Goal: Task Accomplishment & Management: Manage account settings

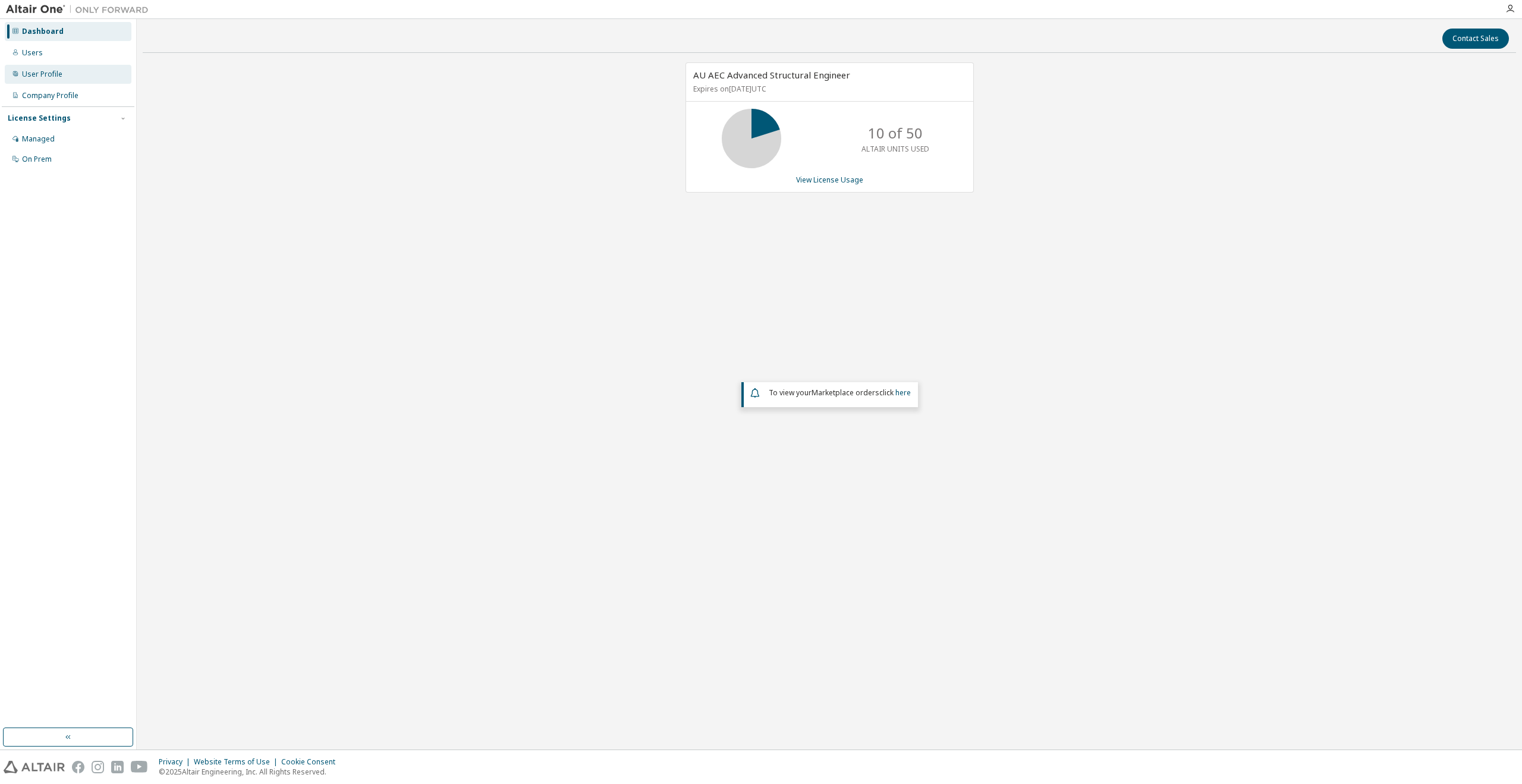
click at [44, 68] on div "User Profile" at bounding box center [67, 74] width 126 height 19
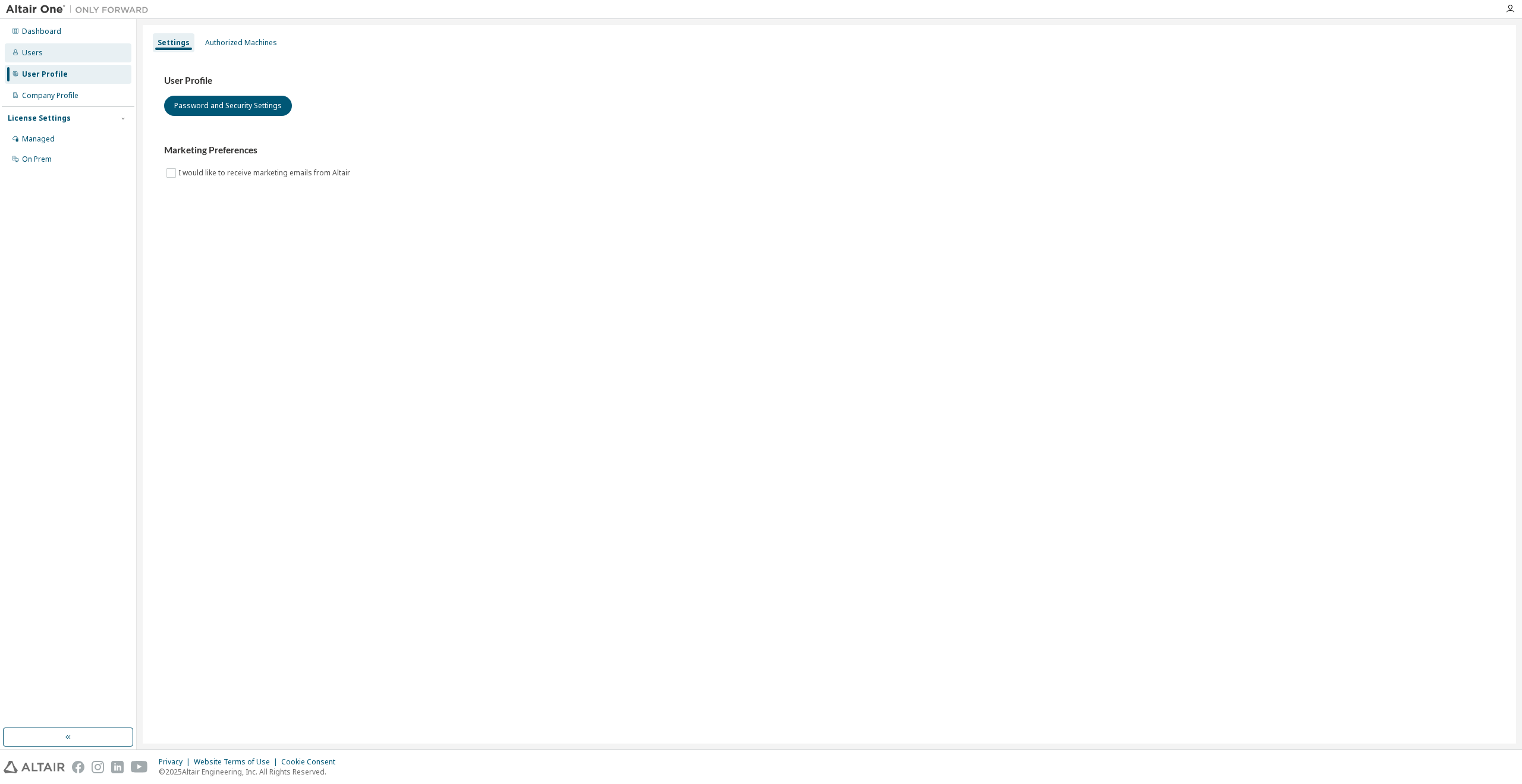
click at [33, 45] on div "Users" at bounding box center [67, 53] width 126 height 19
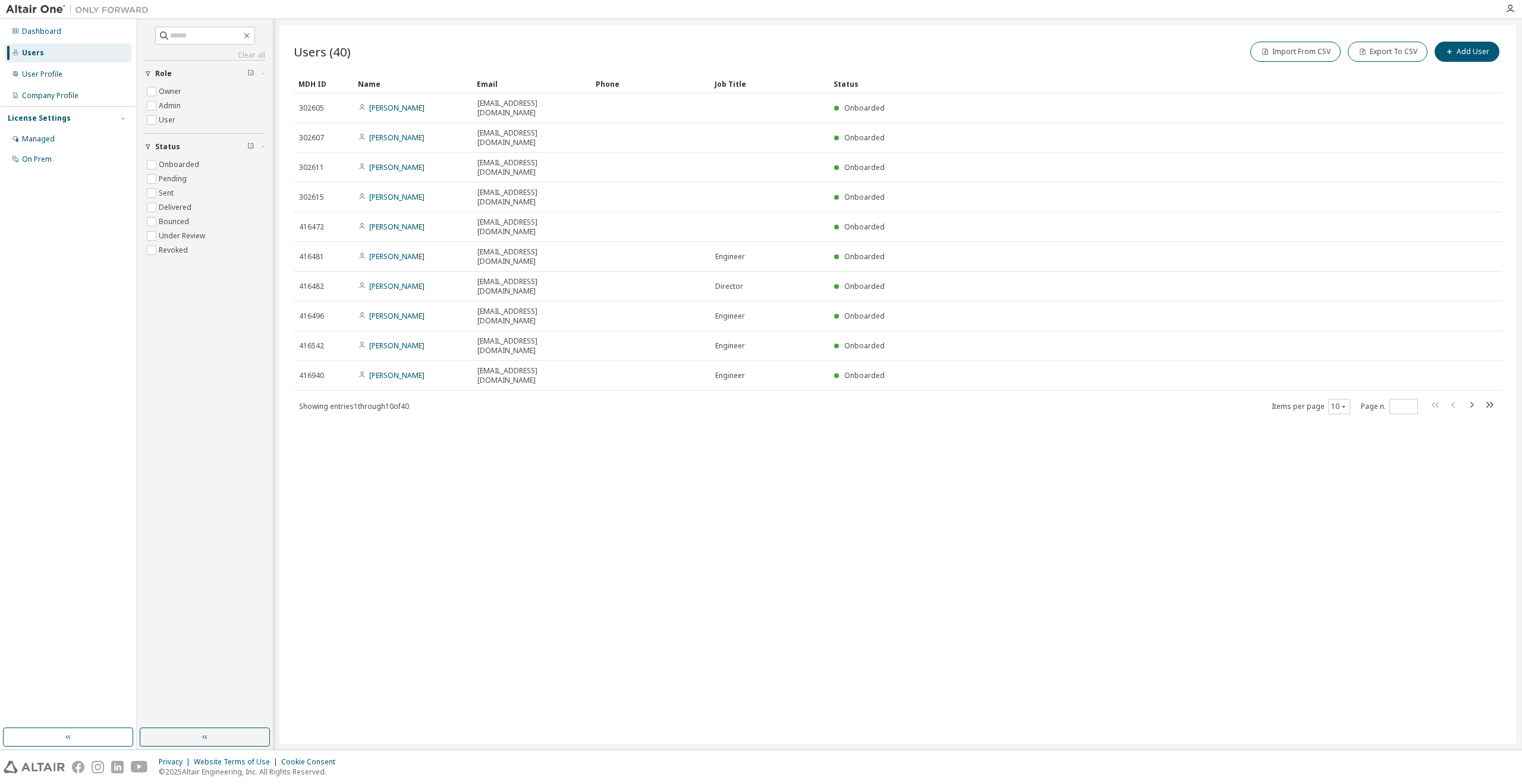
click at [1473, 398] on icon "button" at bounding box center [1471, 405] width 14 height 14
click at [1453, 398] on icon "button" at bounding box center [1453, 405] width 14 height 14
type input "*"
click at [186, 38] on input "text" at bounding box center [206, 36] width 72 height 12
paste input "**********"
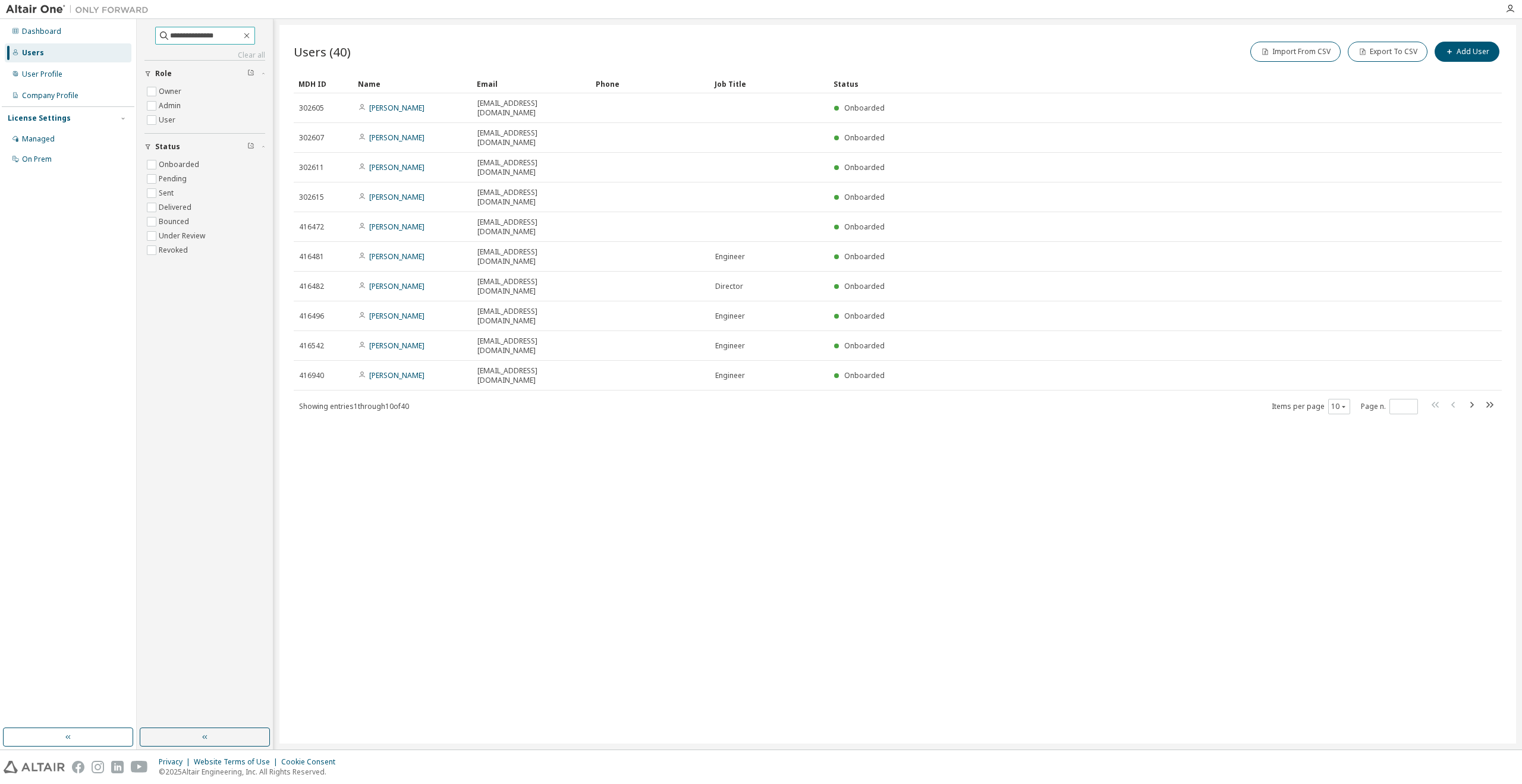
type input "**********"
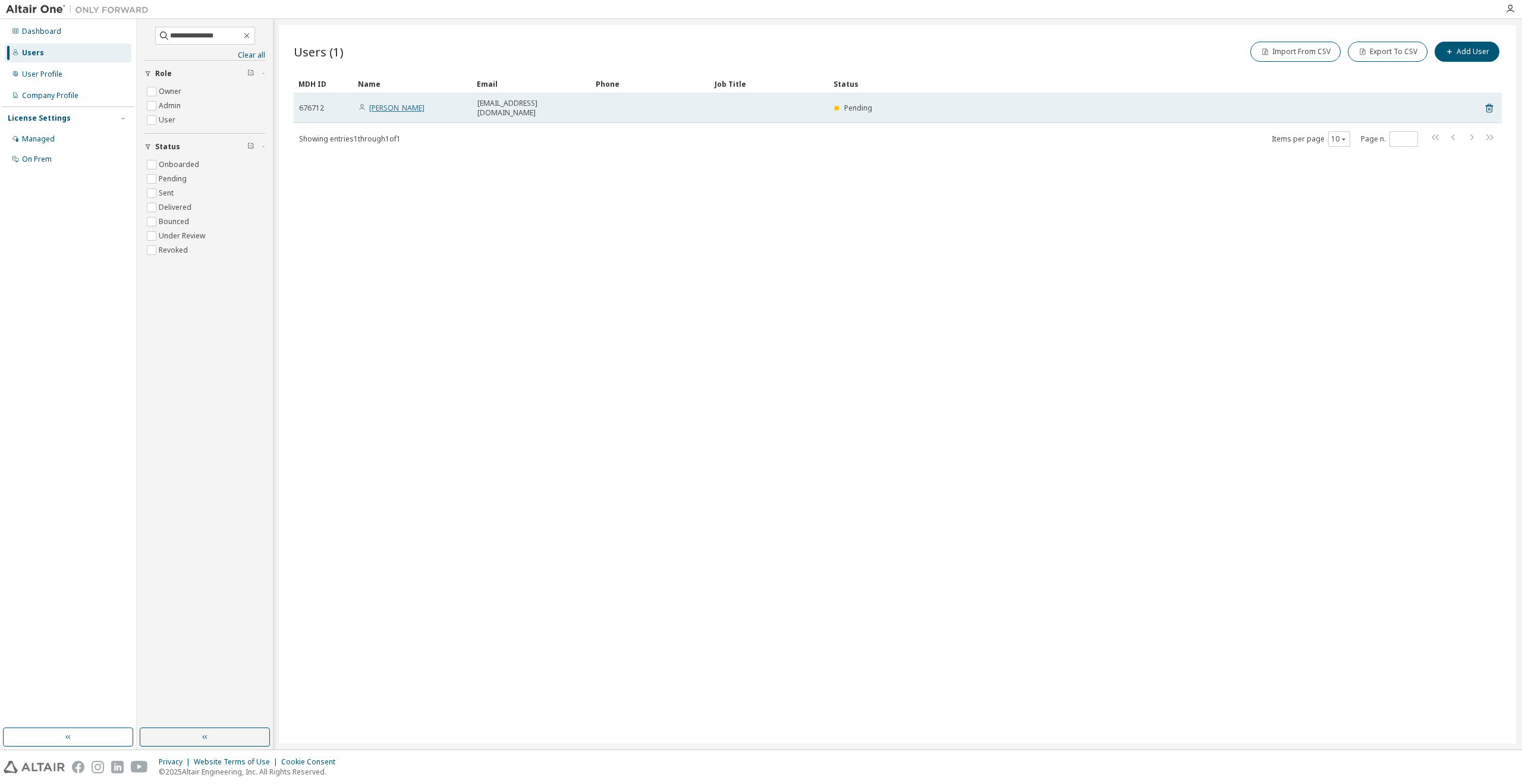
click at [399, 104] on link "Mustafa Karmali" at bounding box center [396, 108] width 55 height 10
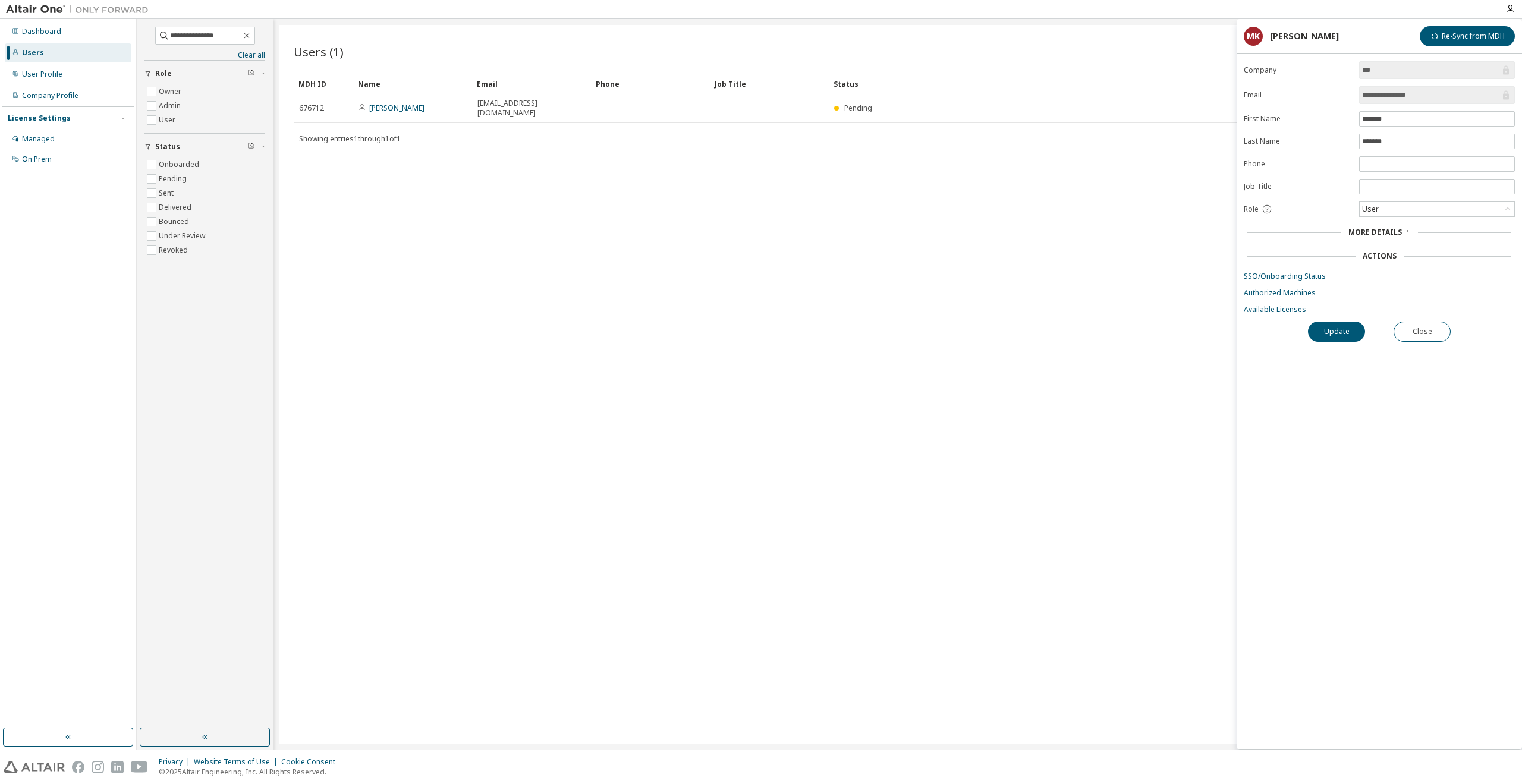
click at [1352, 230] on span "More Details" at bounding box center [1375, 232] width 53 height 10
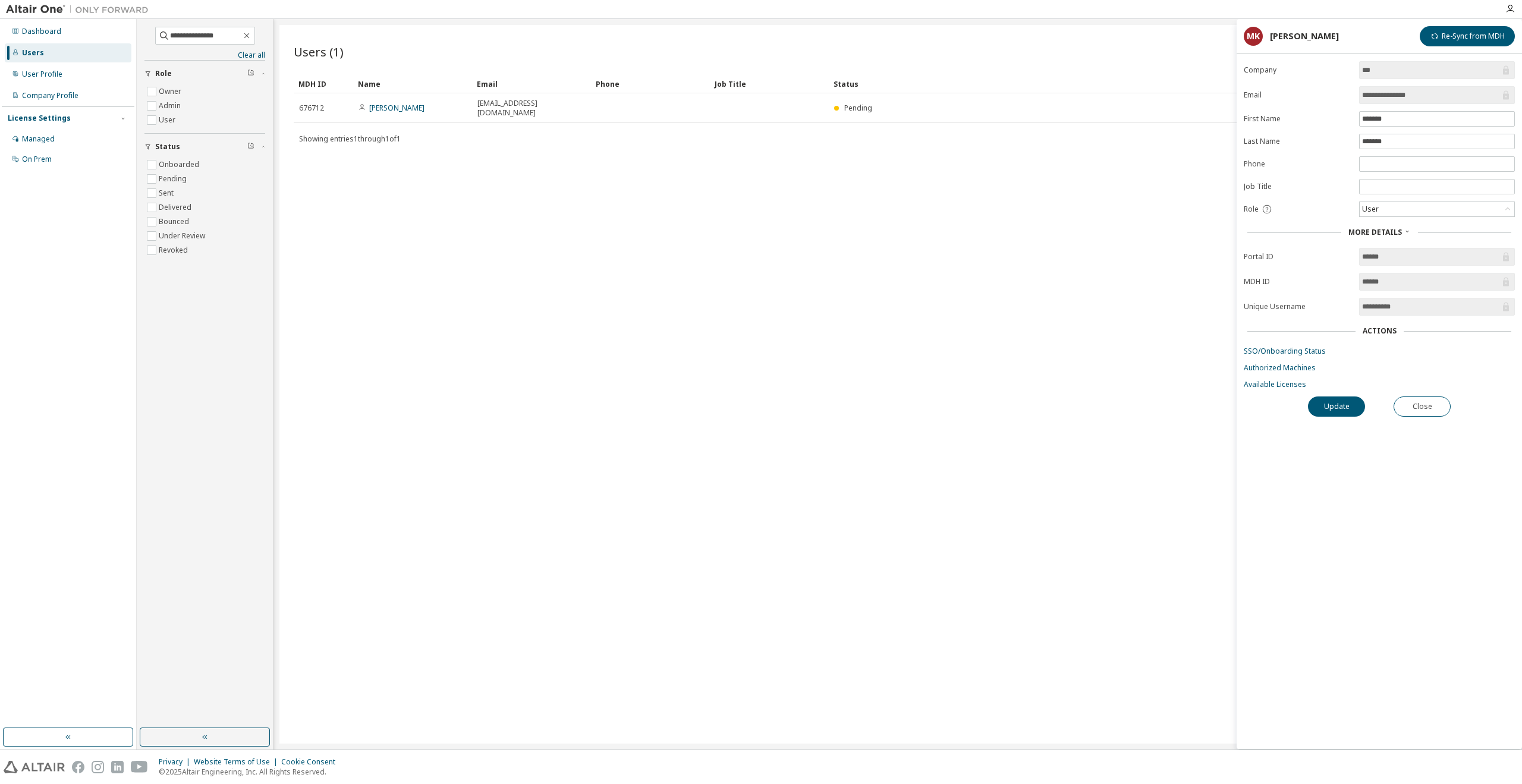
click at [412, 296] on div "Users (1) Import From CSV Export To CSV Add User Clear Load Save Save As Field …" at bounding box center [897, 385] width 1236 height 719
click at [42, 29] on div "Dashboard" at bounding box center [41, 31] width 39 height 10
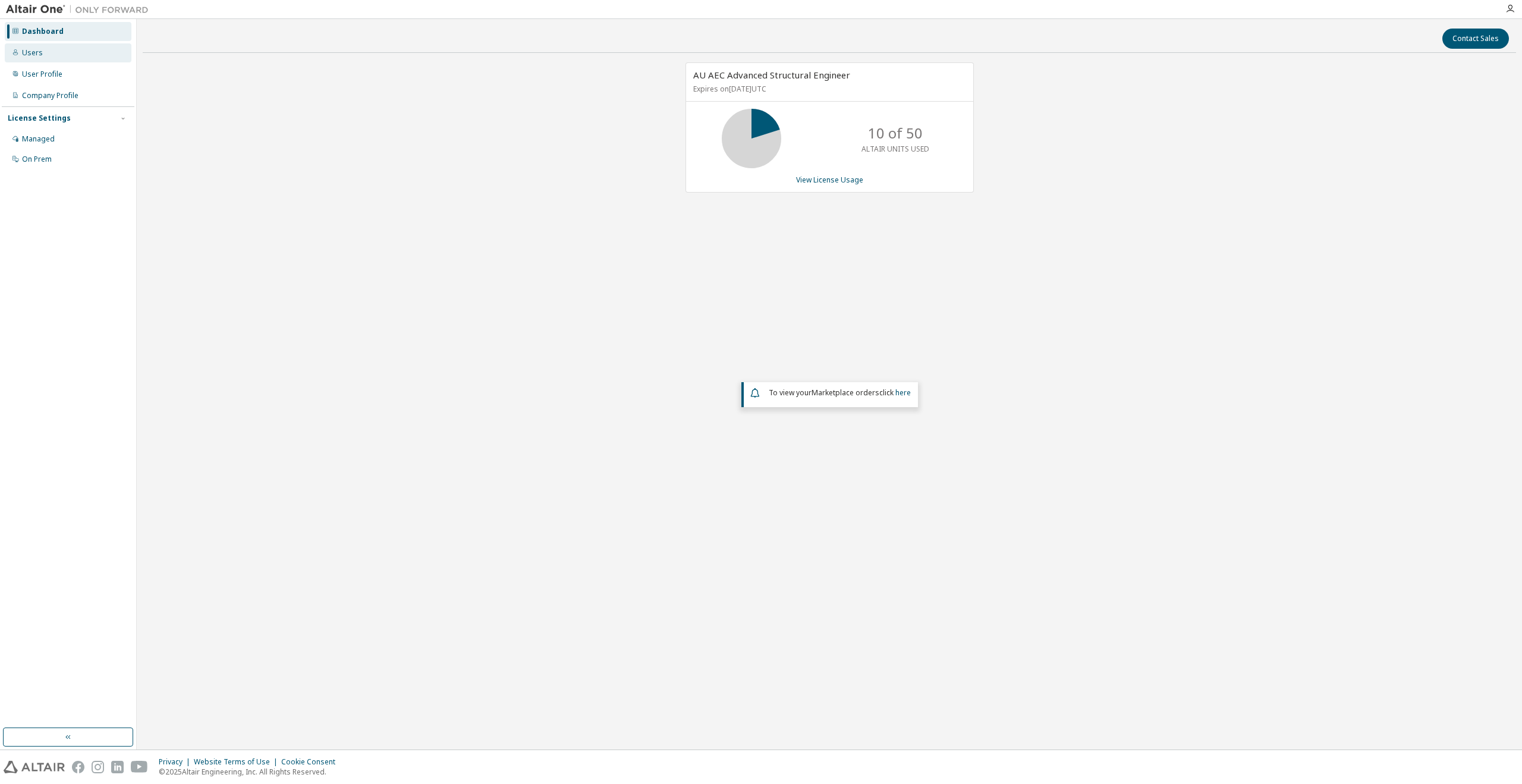
click at [52, 50] on div "Users" at bounding box center [67, 53] width 126 height 19
